Goal: Transaction & Acquisition: Obtain resource

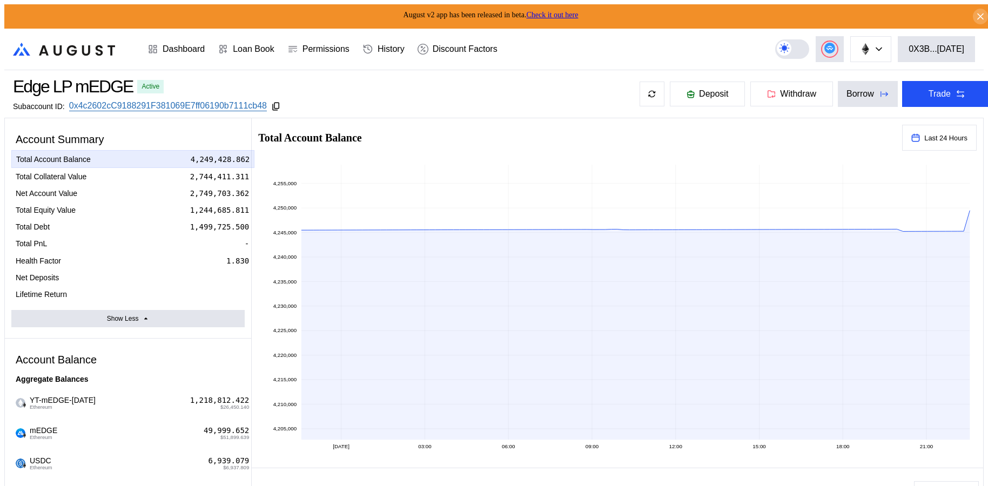
select select "*"
click at [852, 89] on div "Borrow" at bounding box center [861, 94] width 28 height 10
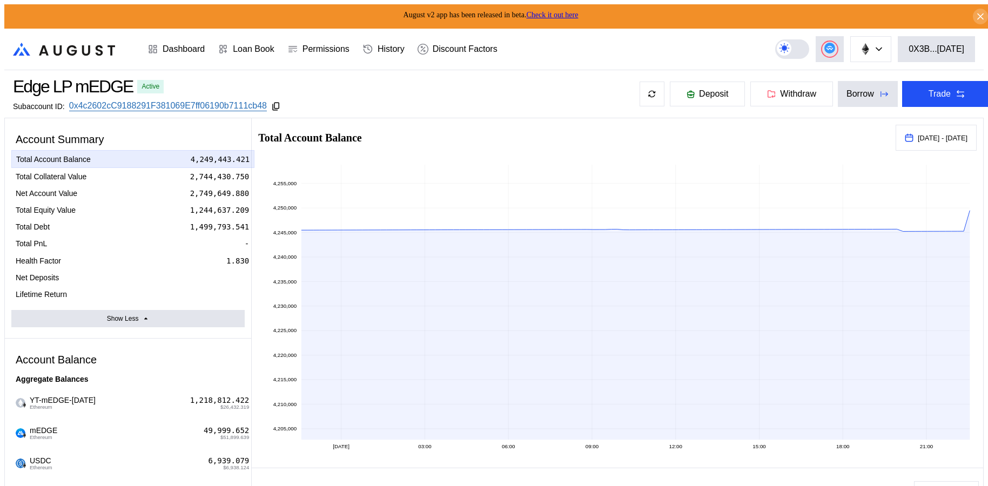
type input "**********"
